Goal: Task Accomplishment & Management: Use online tool/utility

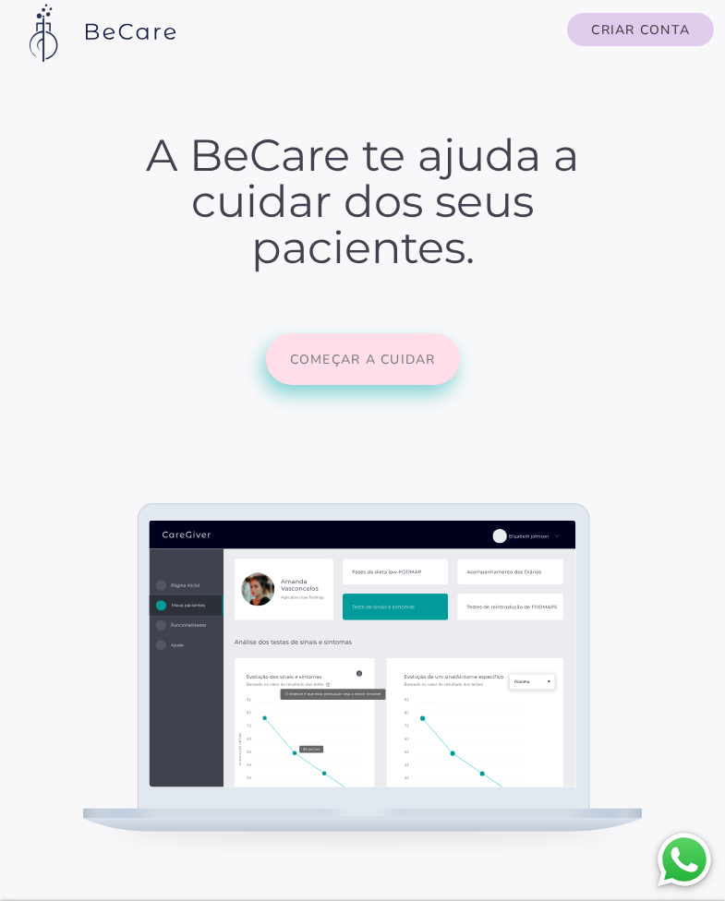
click at [0, 0] on slot "Começar a cuidar" at bounding box center [0, 0] width 0 height 0
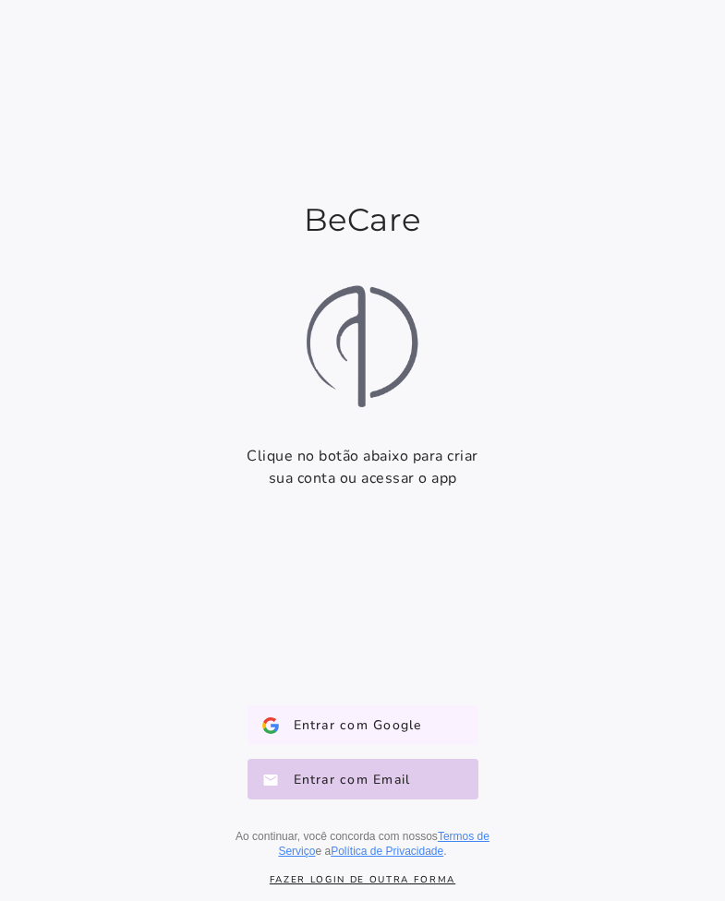
click at [322, 721] on span "Entrar com Google" at bounding box center [350, 725] width 143 height 18
